Goal: Task Accomplishment & Management: Manage account settings

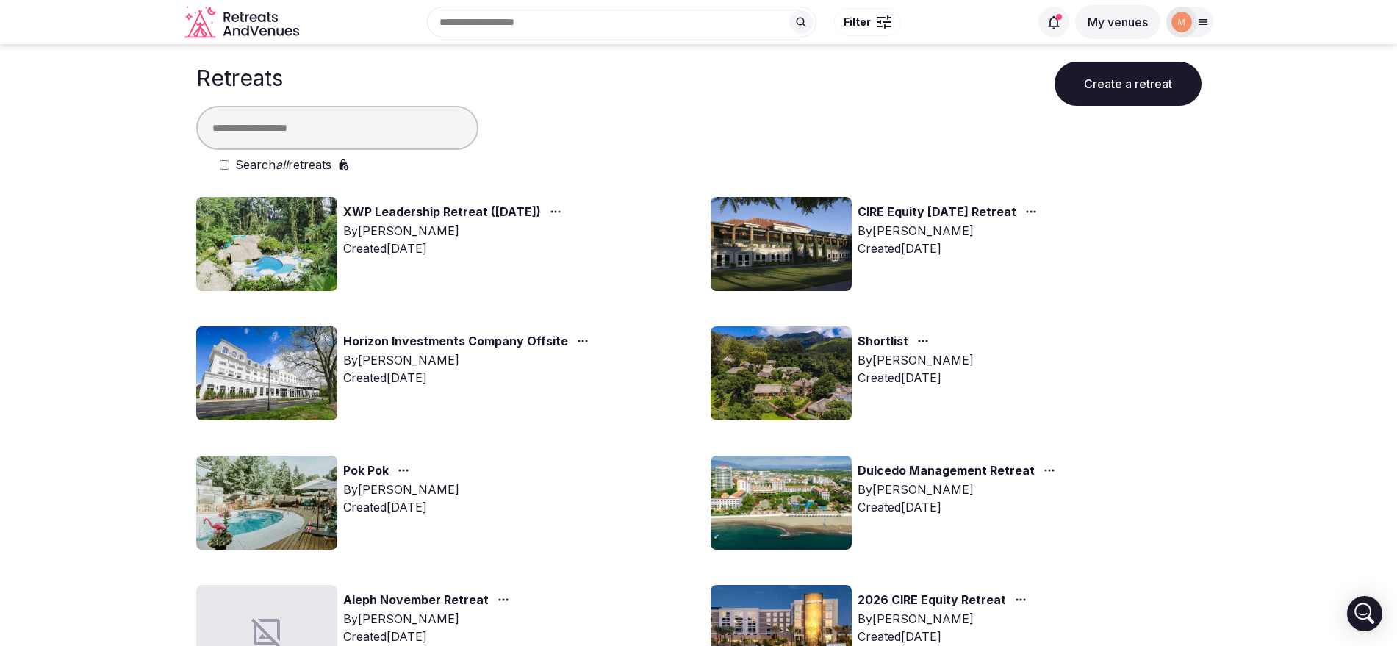
click at [1173, 19] on img at bounding box center [1181, 22] width 21 height 21
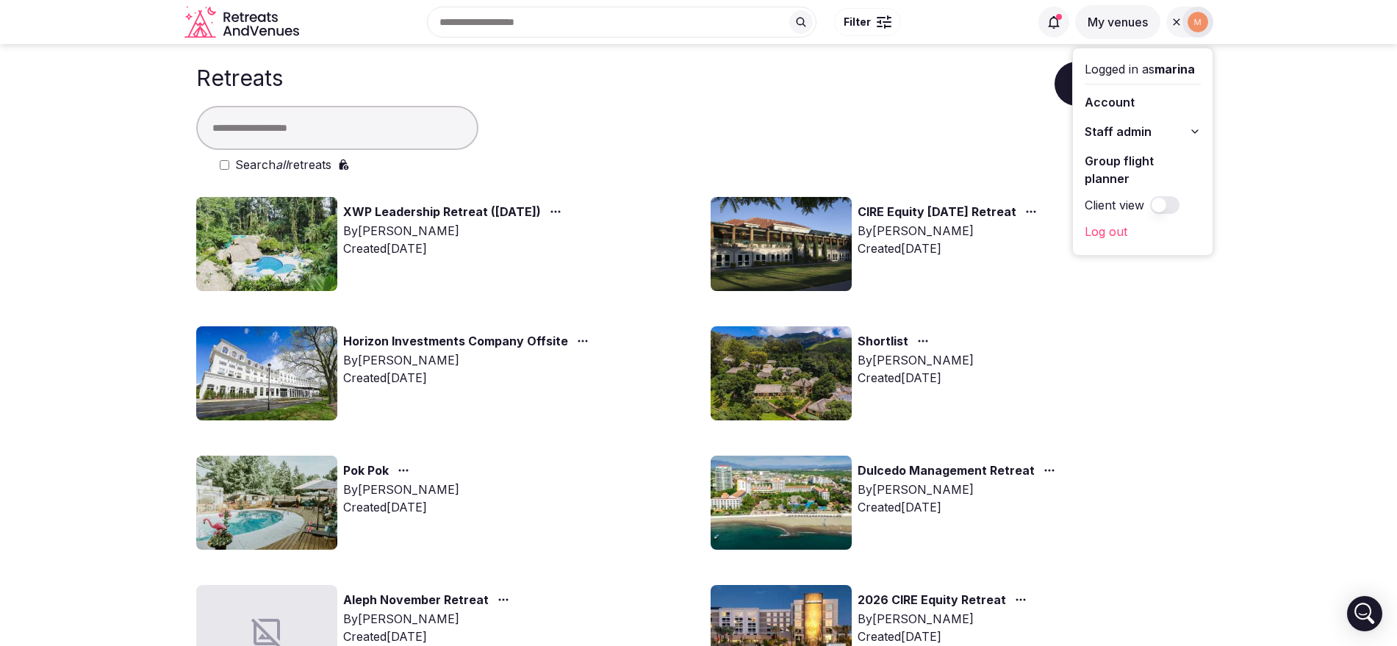
click at [1176, 130] on button "Staff admin" at bounding box center [1143, 132] width 116 height 24
click at [1146, 207] on link "Retreats" at bounding box center [1143, 211] width 116 height 24
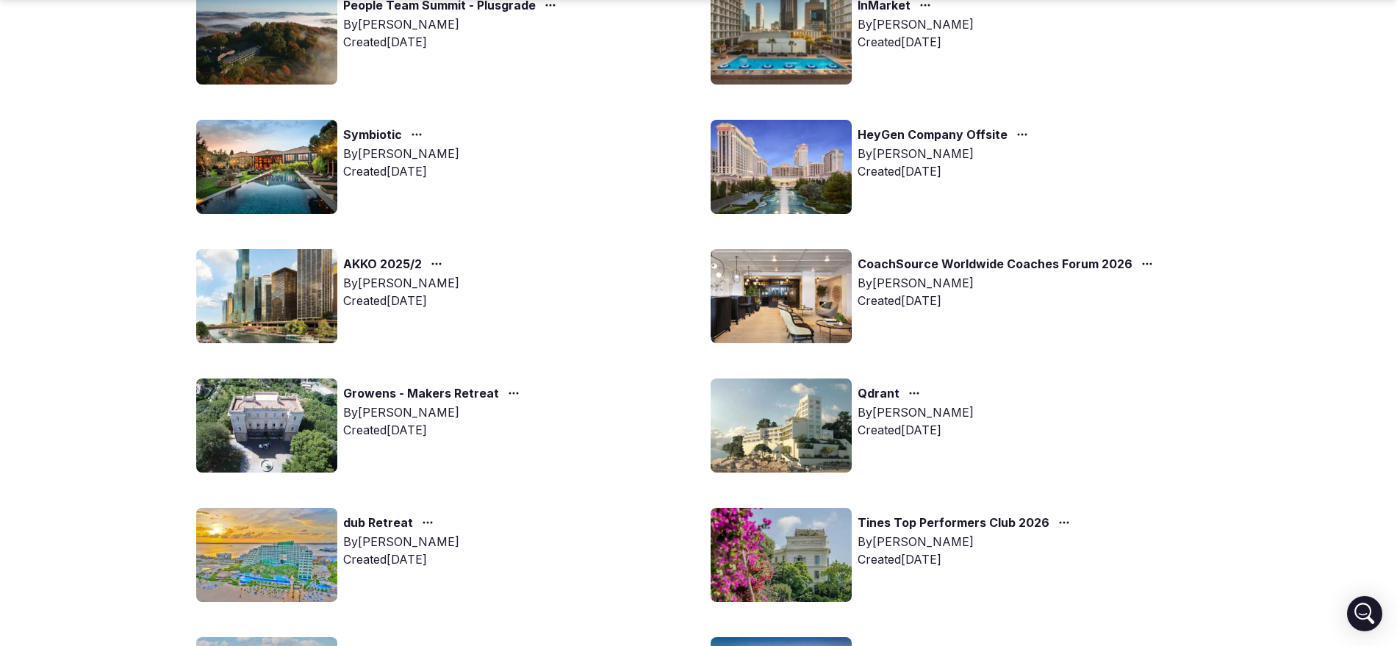
scroll to position [906, 0]
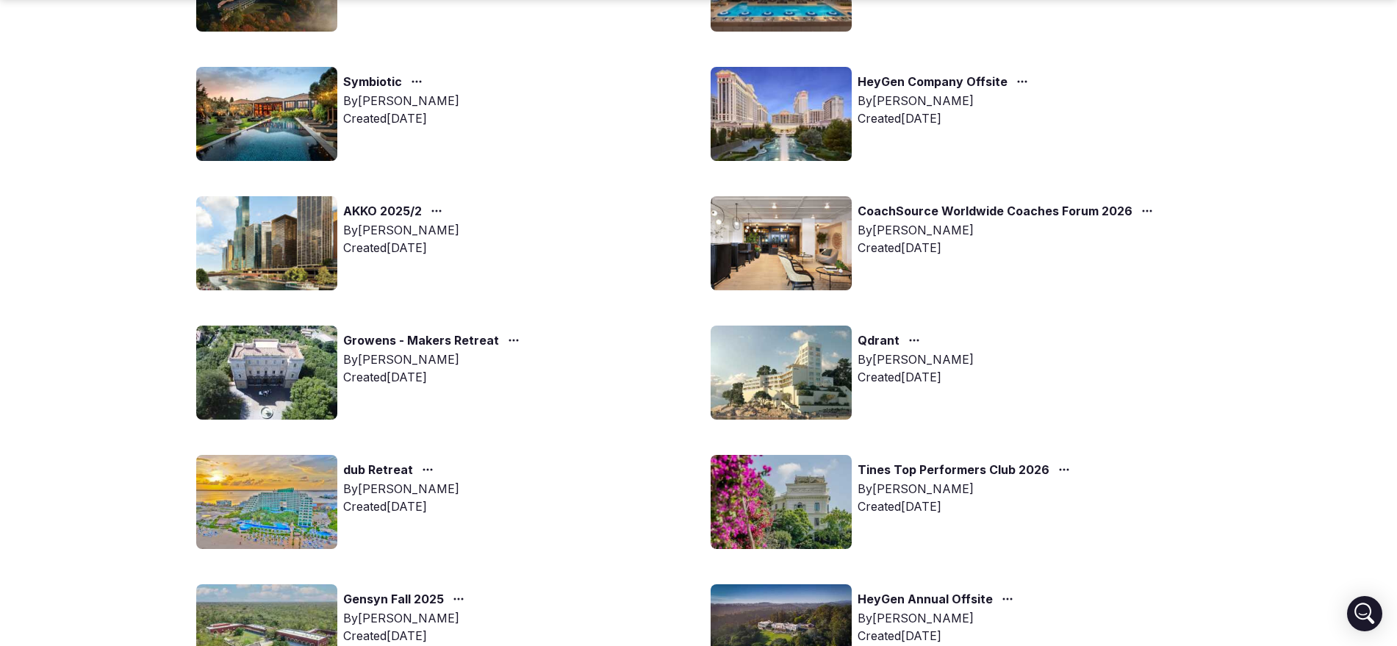
click at [382, 80] on link "Symbiotic" at bounding box center [372, 82] width 59 height 19
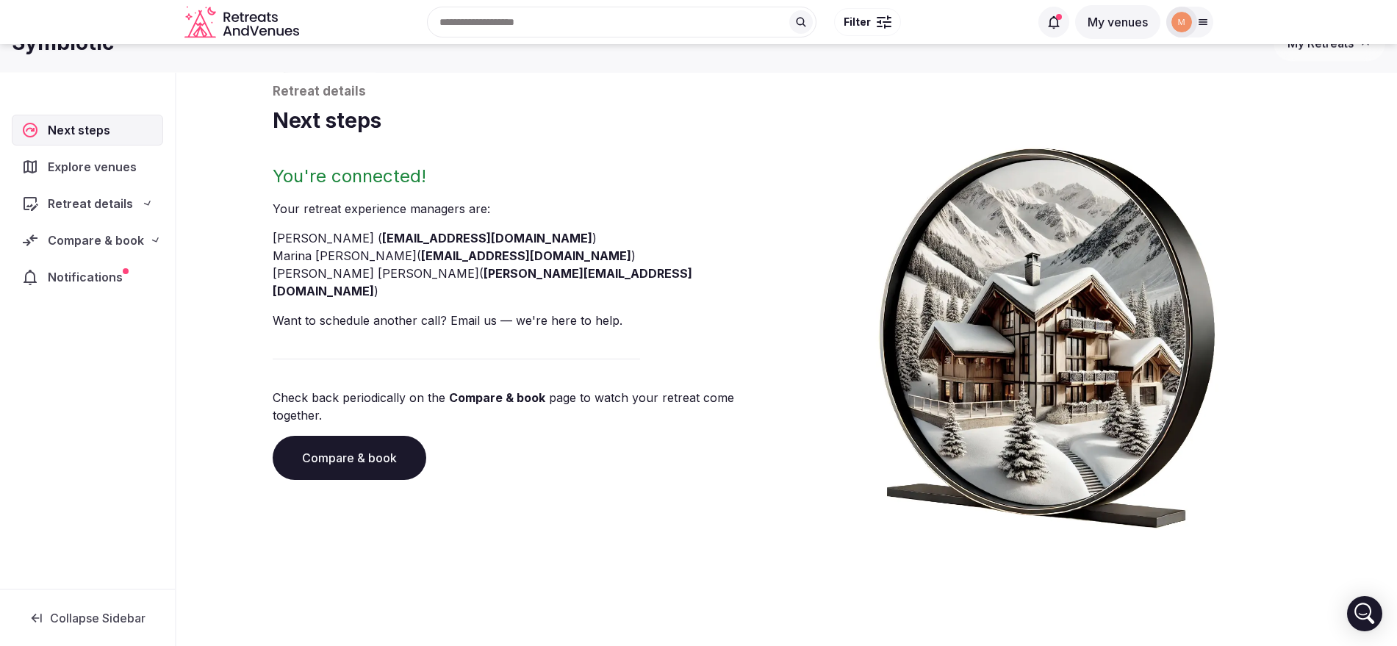
scroll to position [55, 0]
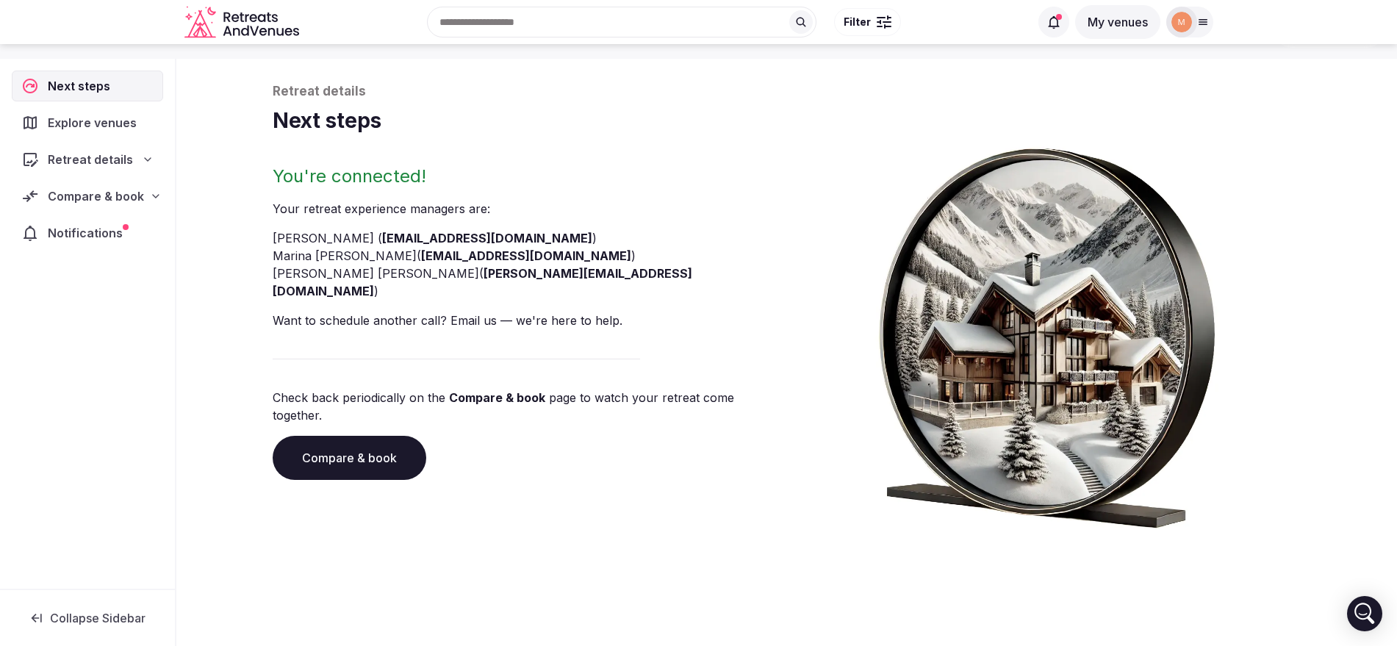
click at [140, 193] on span "Compare & book" at bounding box center [96, 196] width 96 height 18
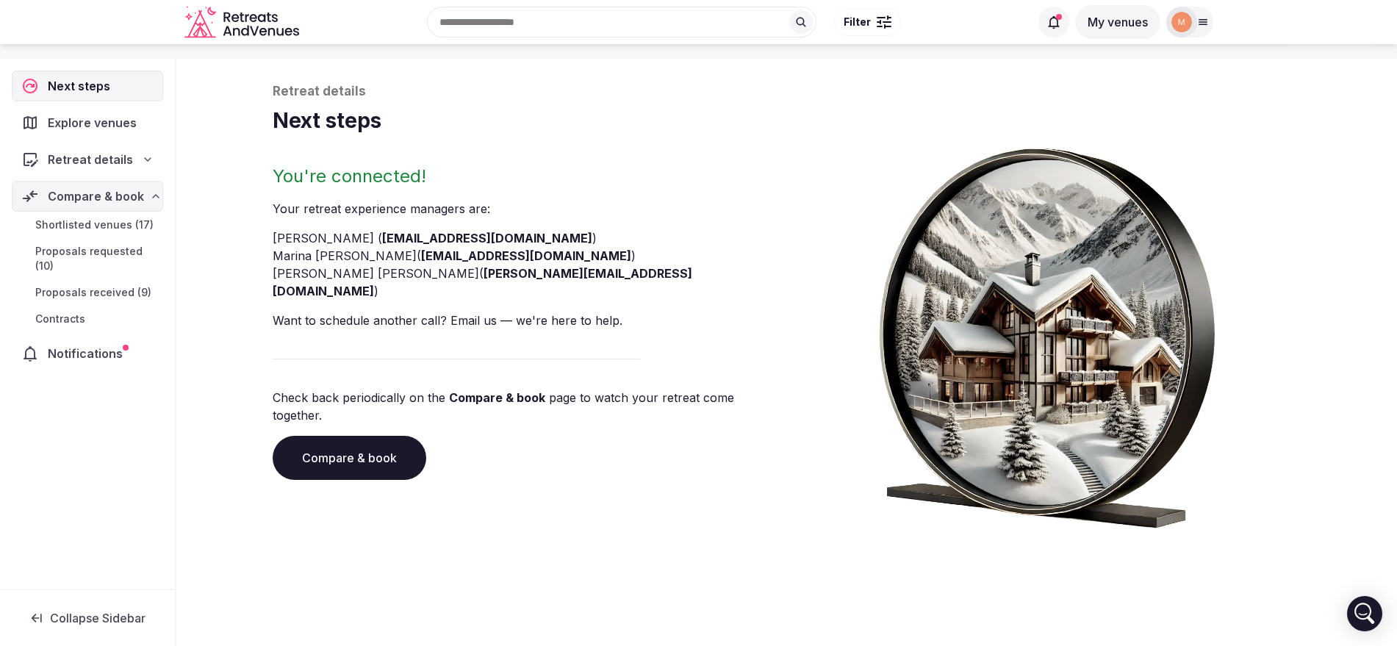
click at [130, 293] on span "Proposals received (9)" at bounding box center [93, 292] width 116 height 15
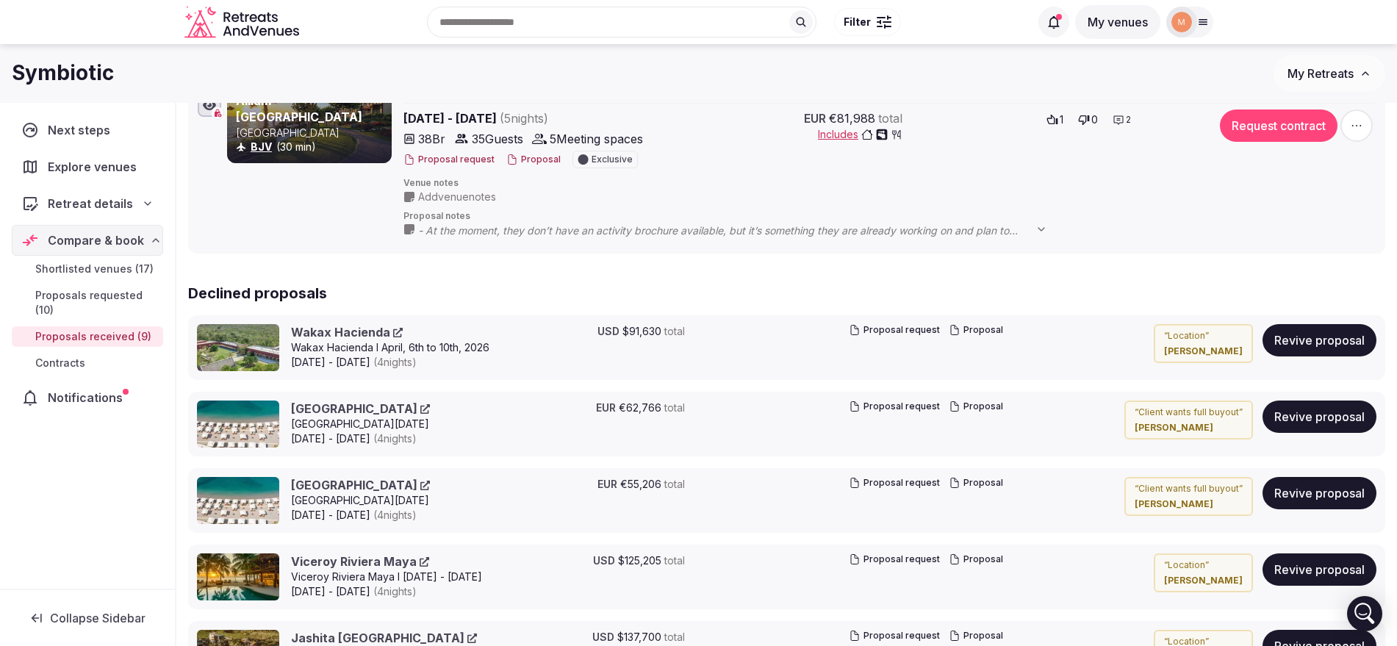
scroll to position [1810, 0]
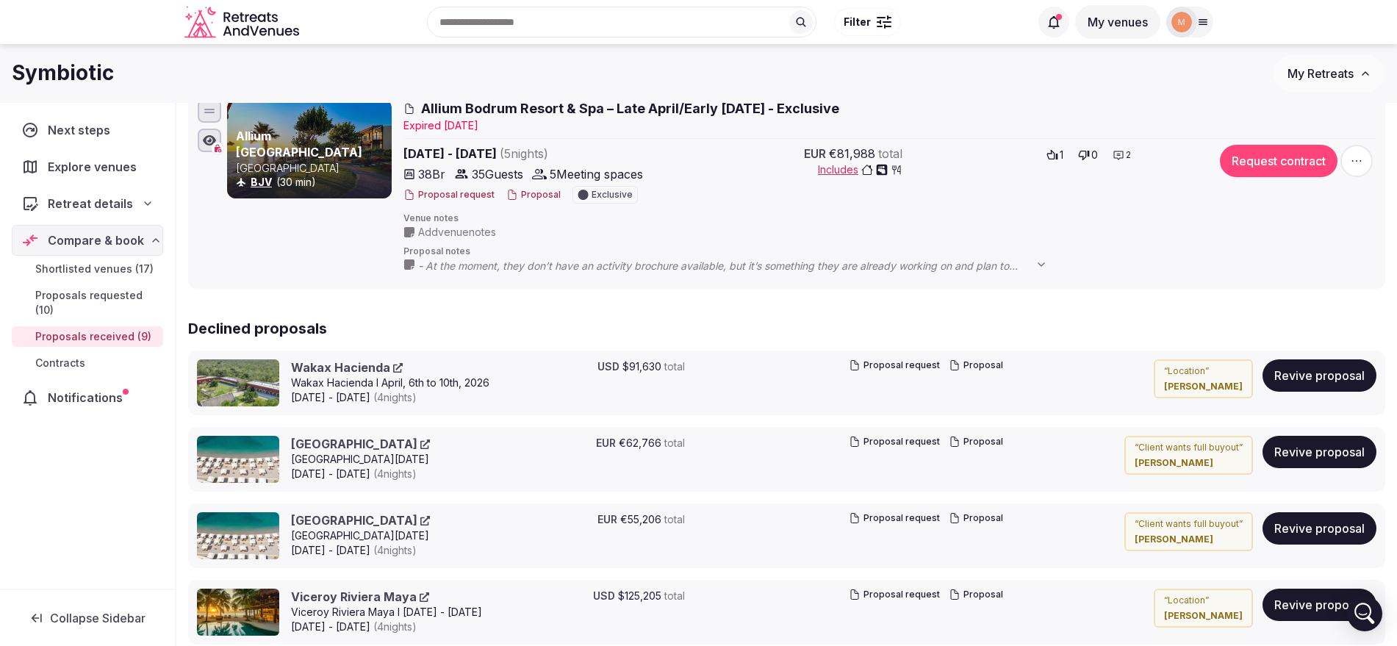
click at [512, 194] on icon at bounding box center [512, 195] width 12 height 12
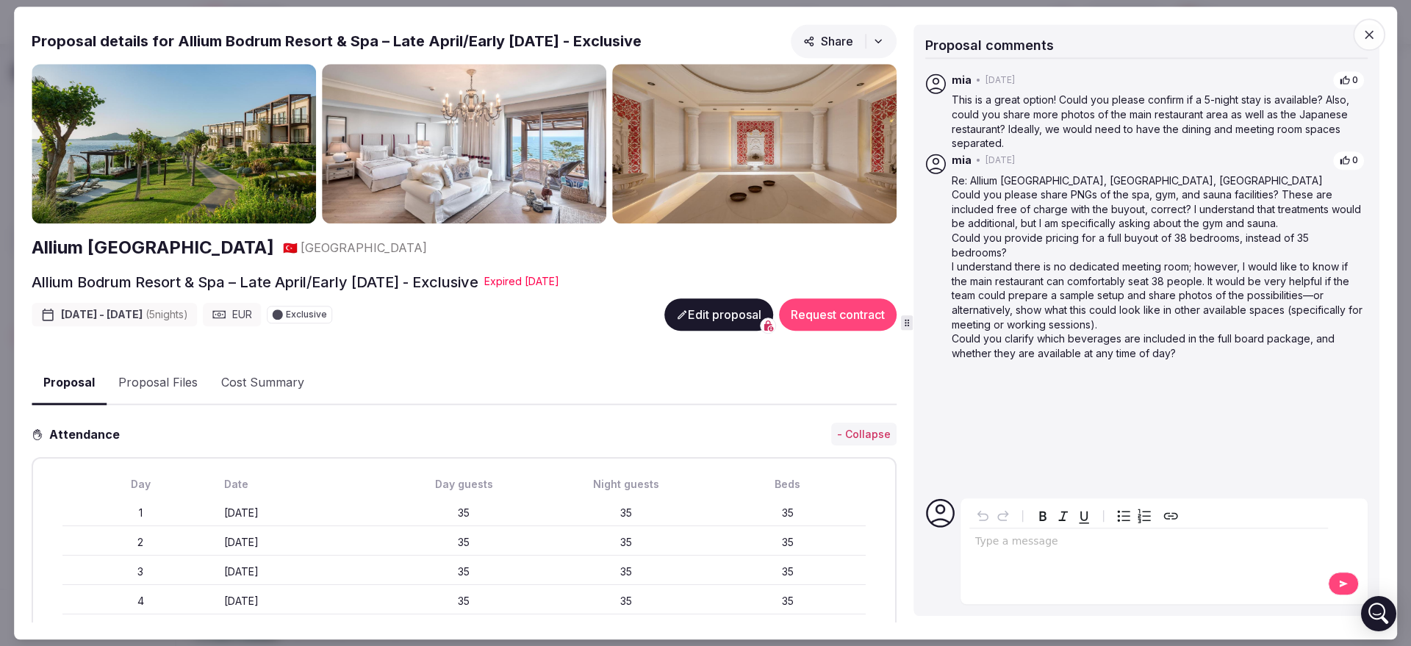
click at [1360, 27] on span "button" at bounding box center [1369, 34] width 32 height 32
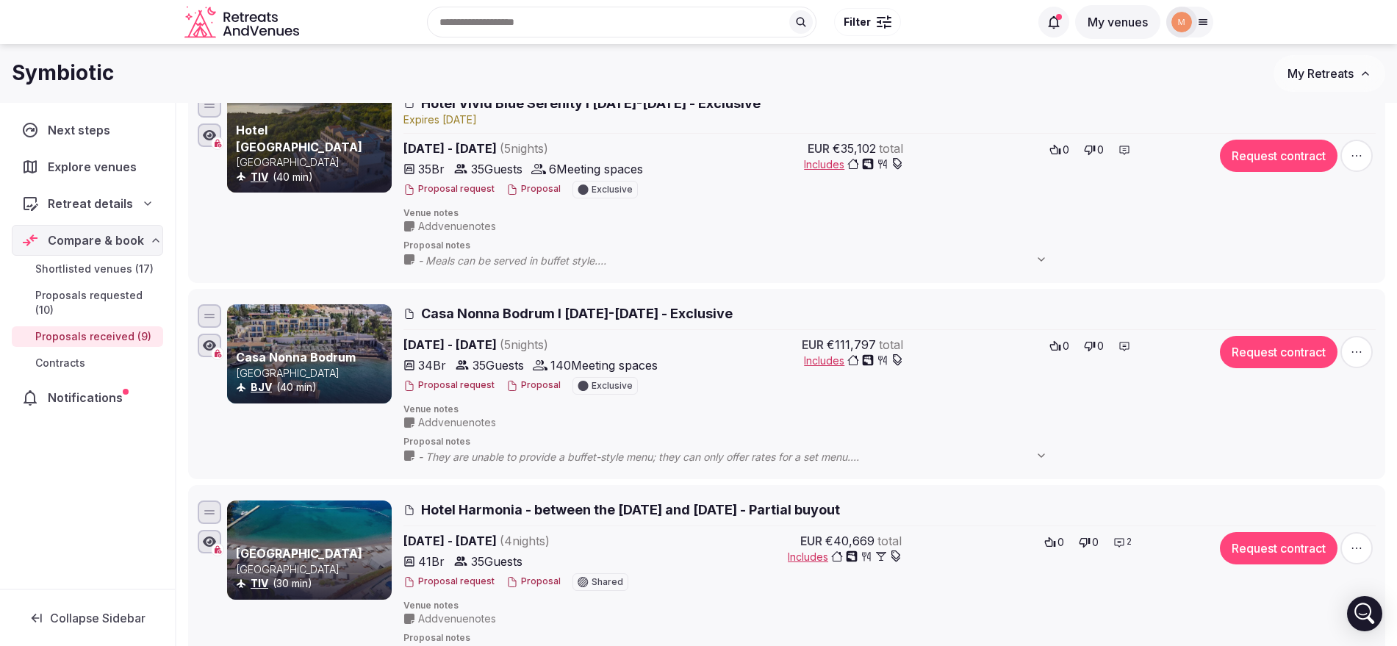
scroll to position [735, 0]
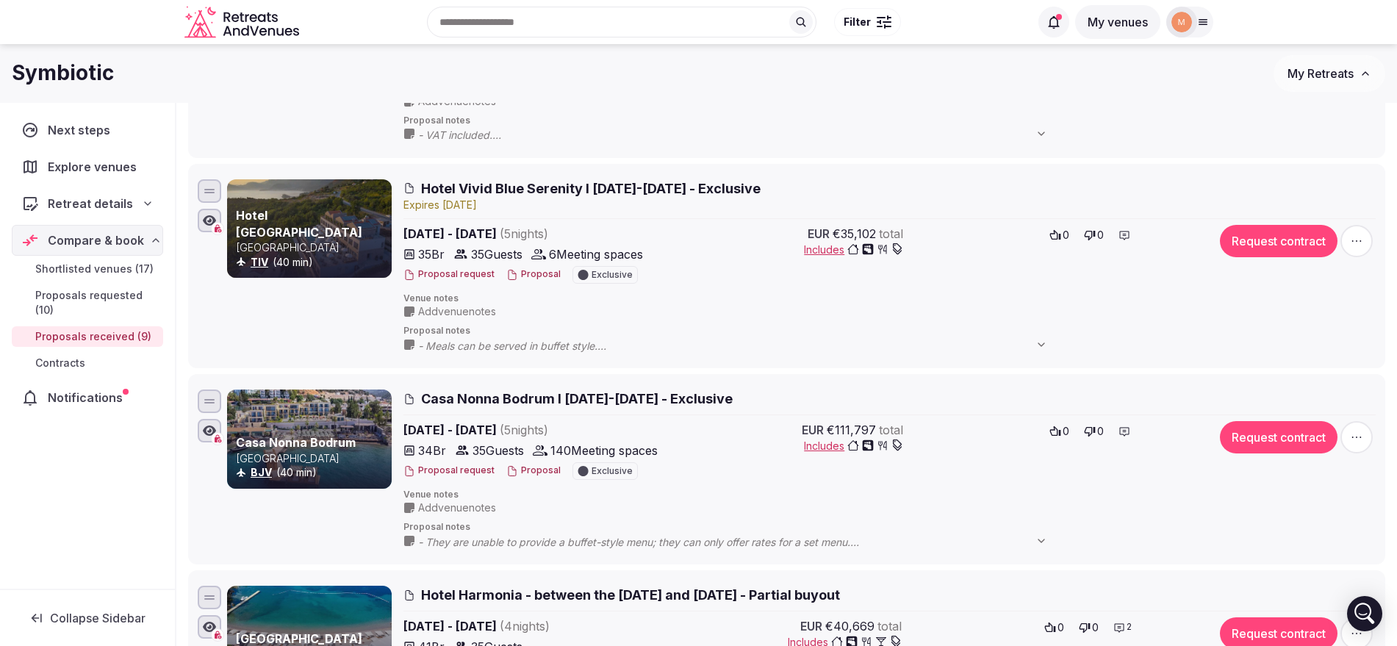
click at [535, 475] on button "Proposal" at bounding box center [533, 470] width 54 height 12
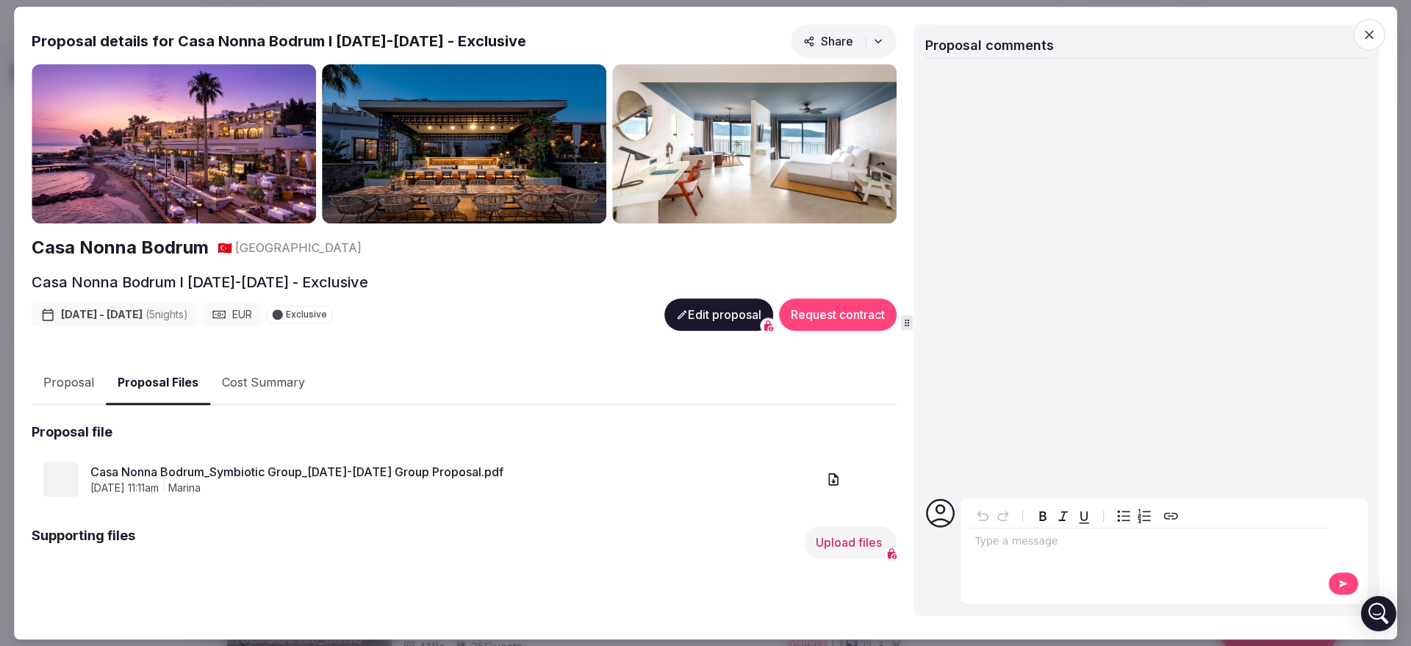
click at [132, 382] on button "Proposal Files" at bounding box center [158, 383] width 104 height 43
click at [841, 535] on button "Upload files" at bounding box center [844, 542] width 104 height 32
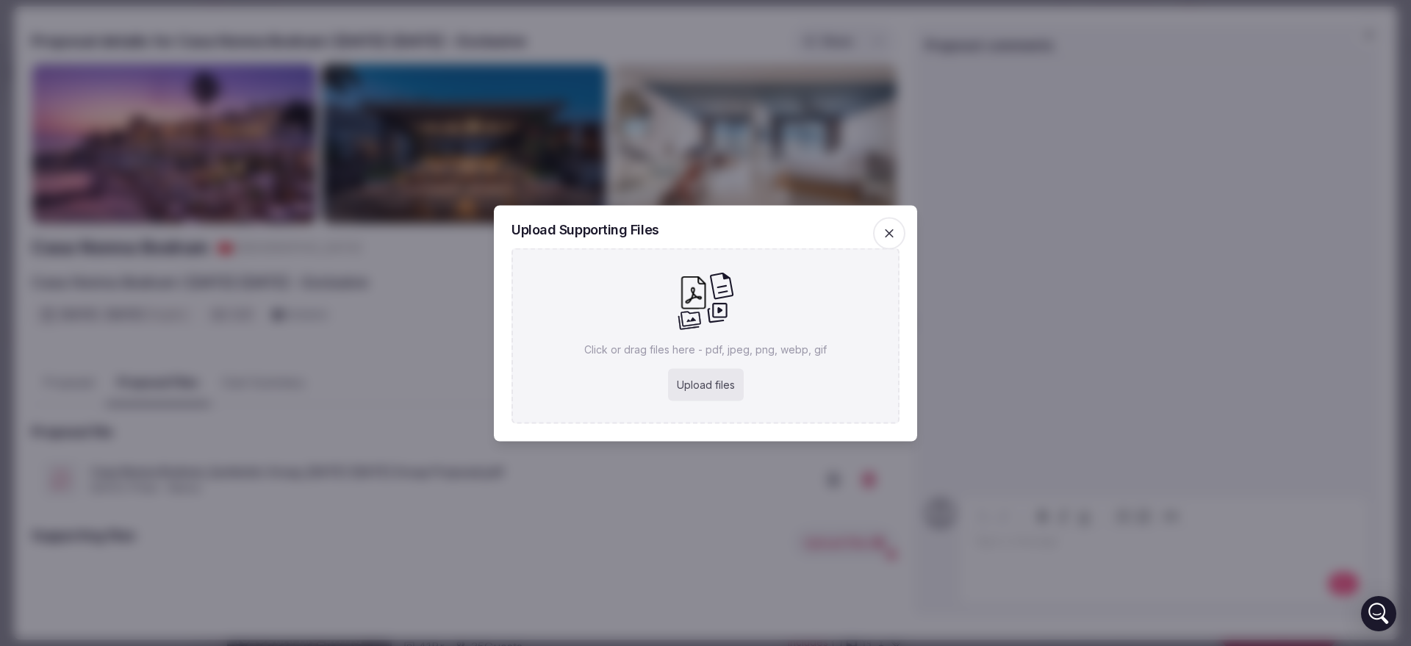
click at [714, 377] on div "Upload files" at bounding box center [706, 384] width 76 height 32
type input "**********"
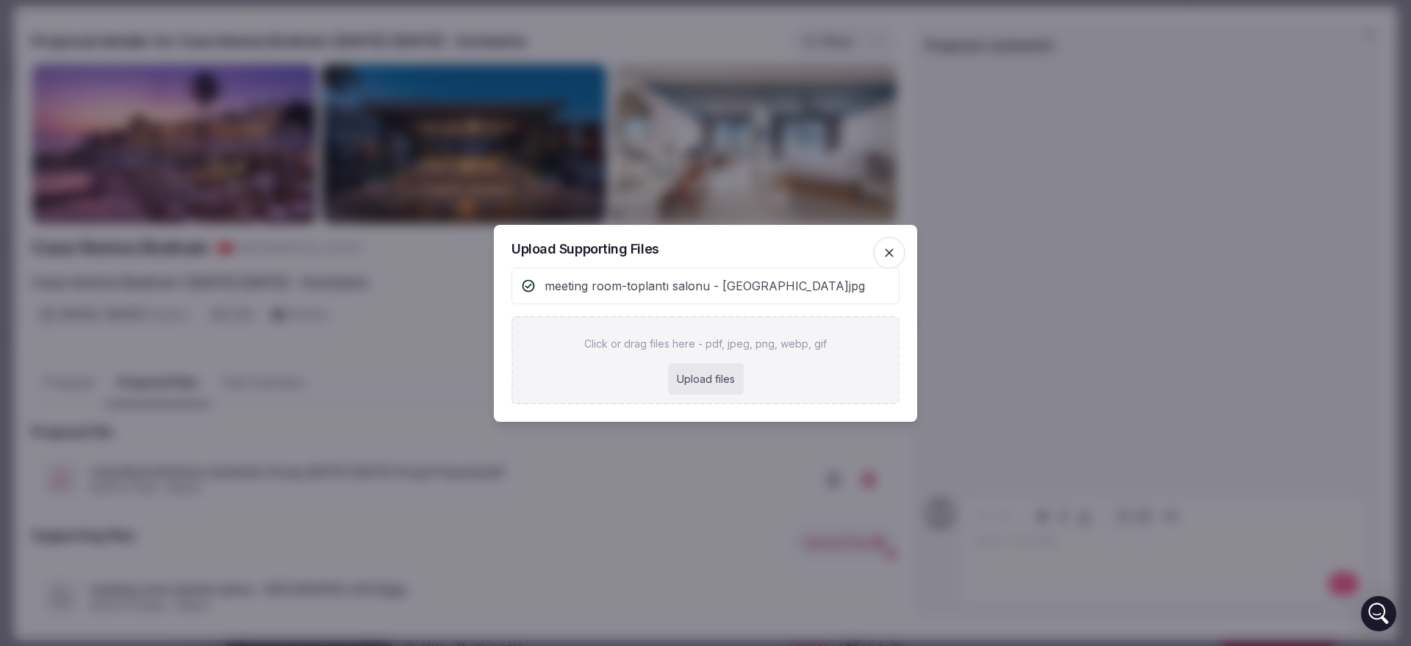
click at [333, 129] on div at bounding box center [705, 323] width 1411 height 646
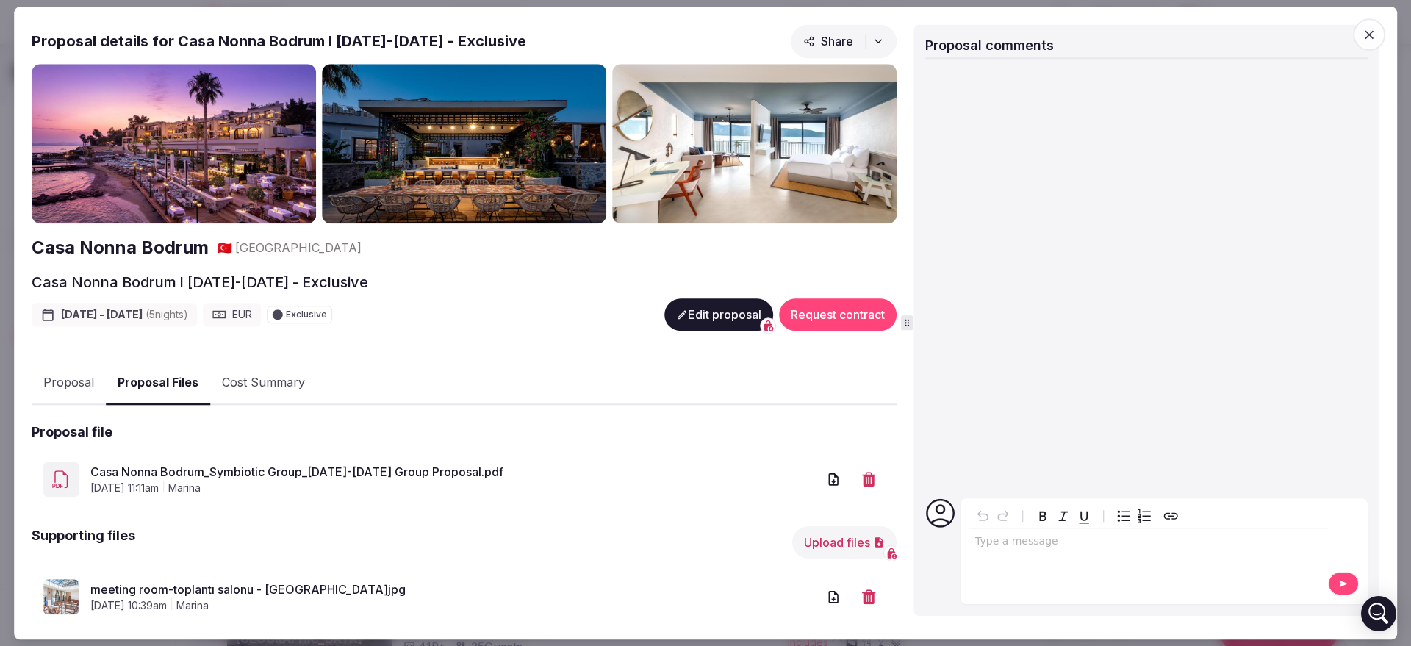
click at [1376, 35] on span "button" at bounding box center [1369, 34] width 32 height 32
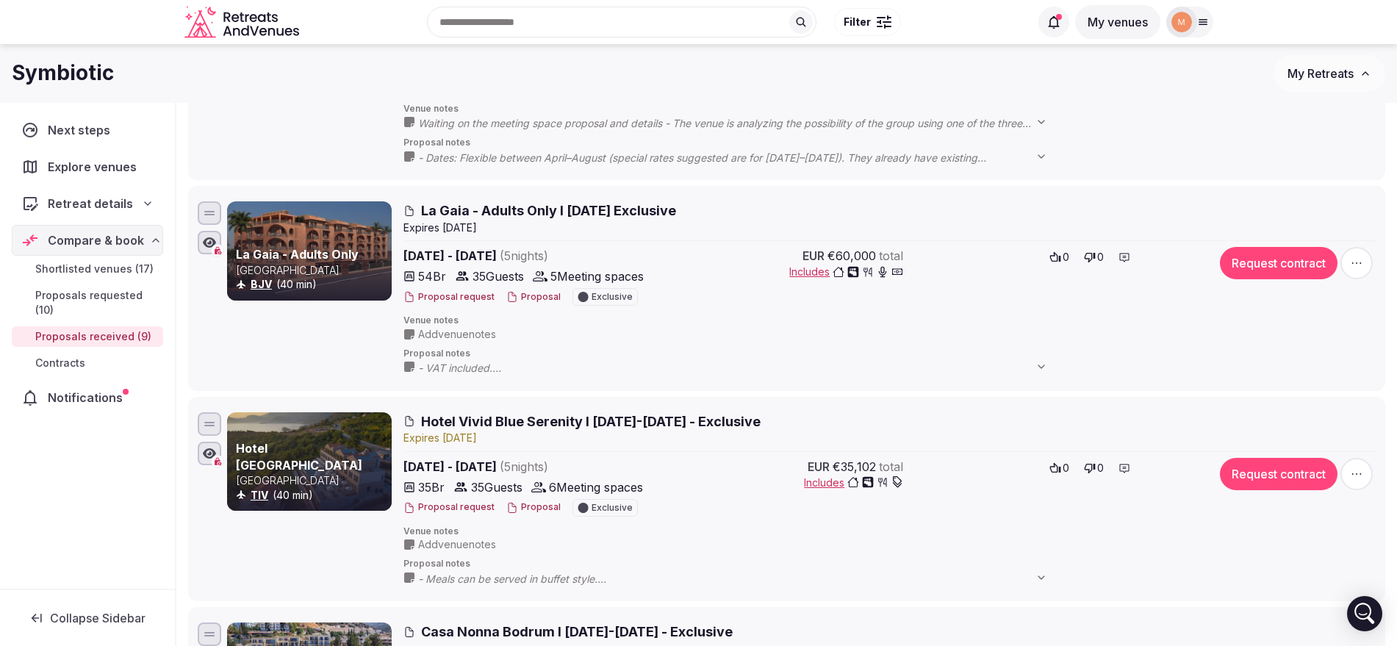
scroll to position [490, 0]
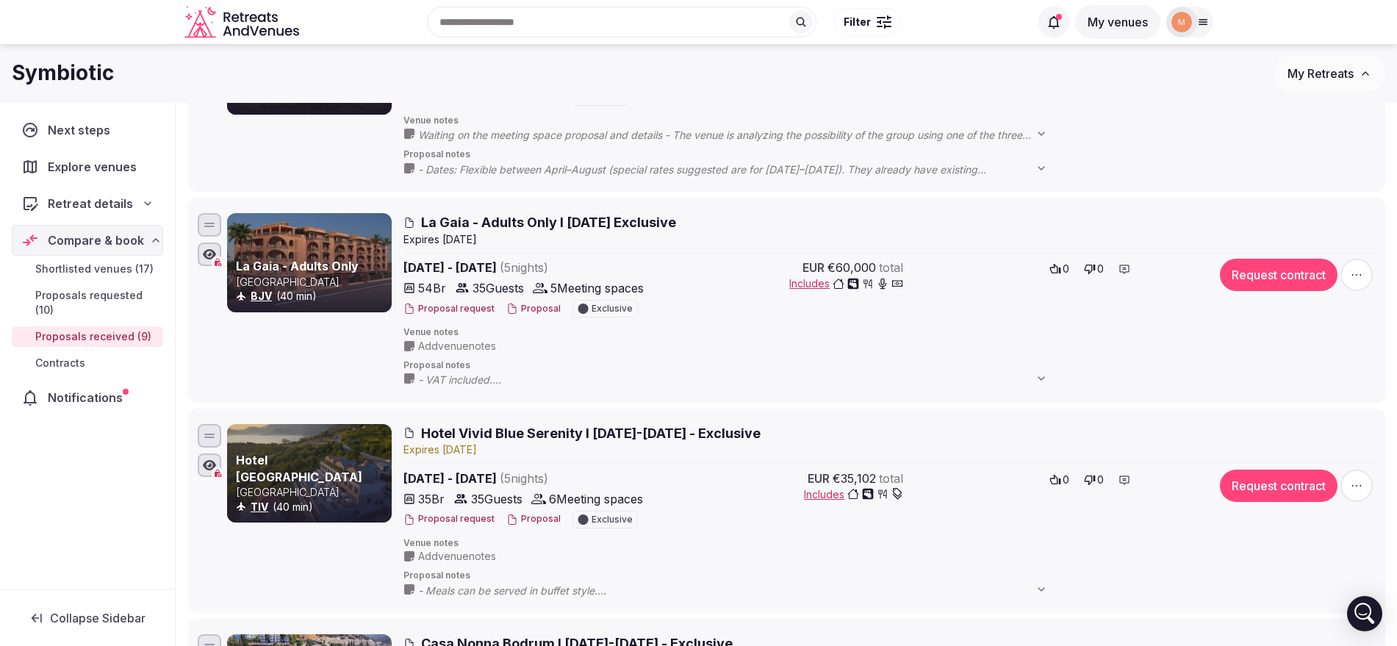
click at [529, 303] on button "Proposal" at bounding box center [533, 309] width 54 height 12
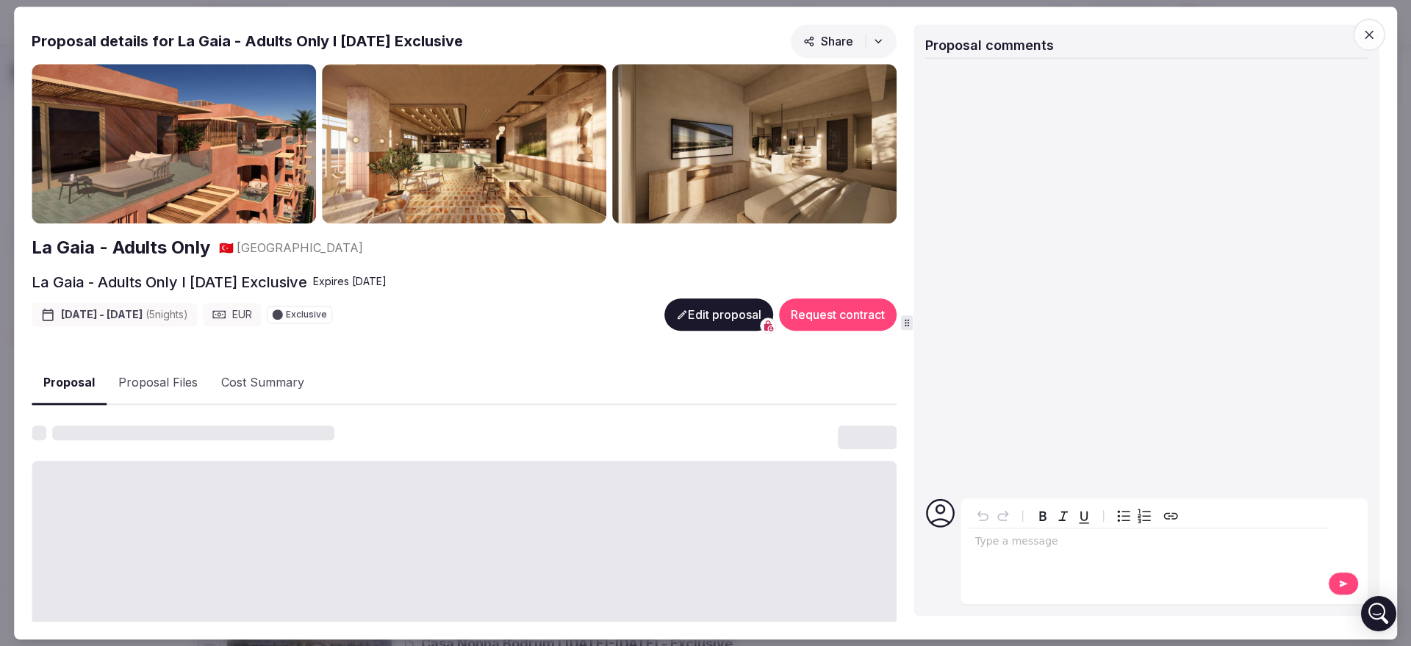
click at [1359, 32] on span "button" at bounding box center [1369, 34] width 32 height 32
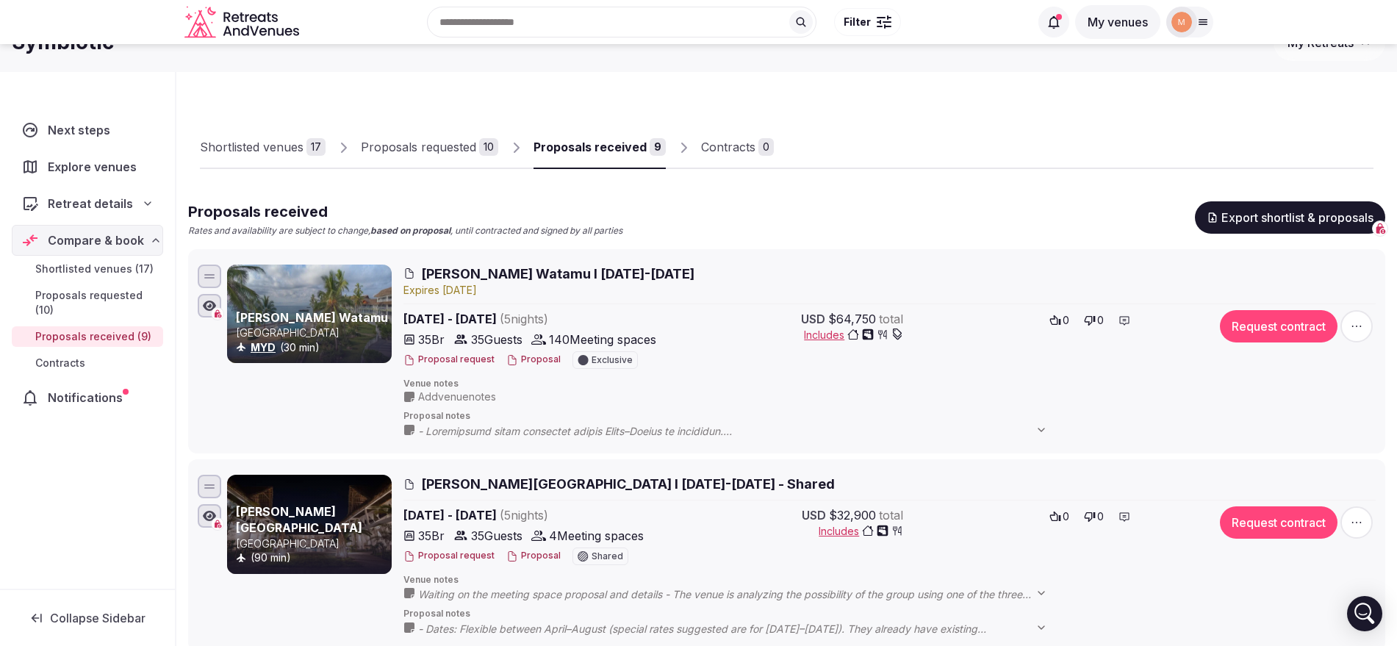
scroll to position [0, 0]
